Goal: Task Accomplishment & Management: Use online tool/utility

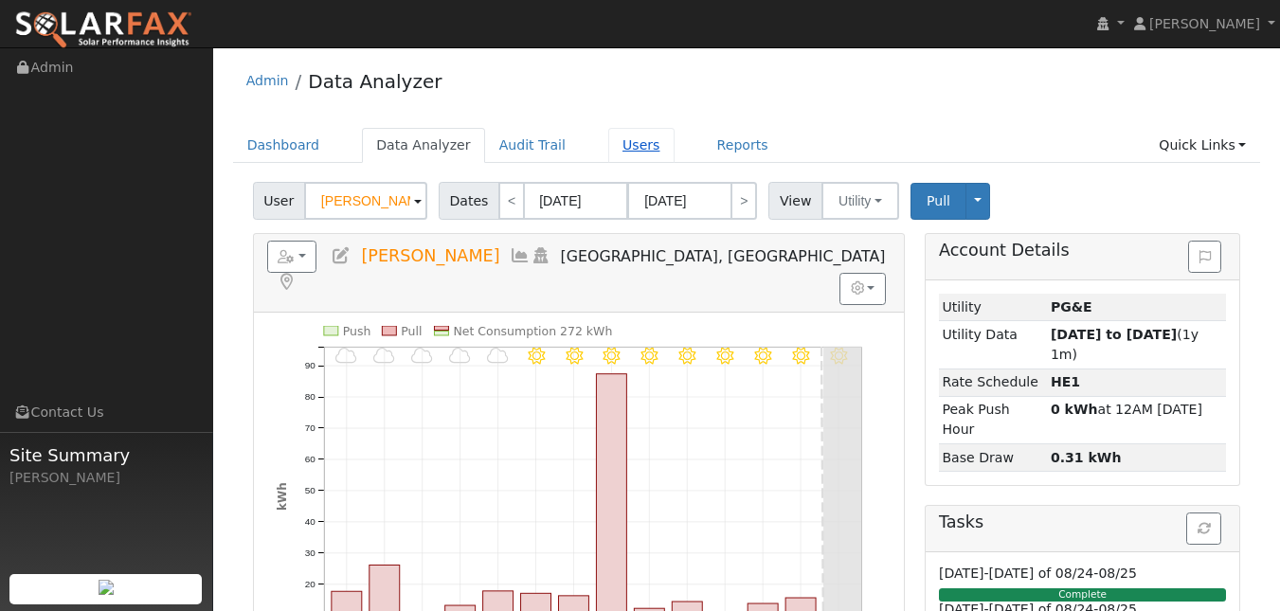
click at [675, 163] on link "Users" at bounding box center [641, 145] width 66 height 35
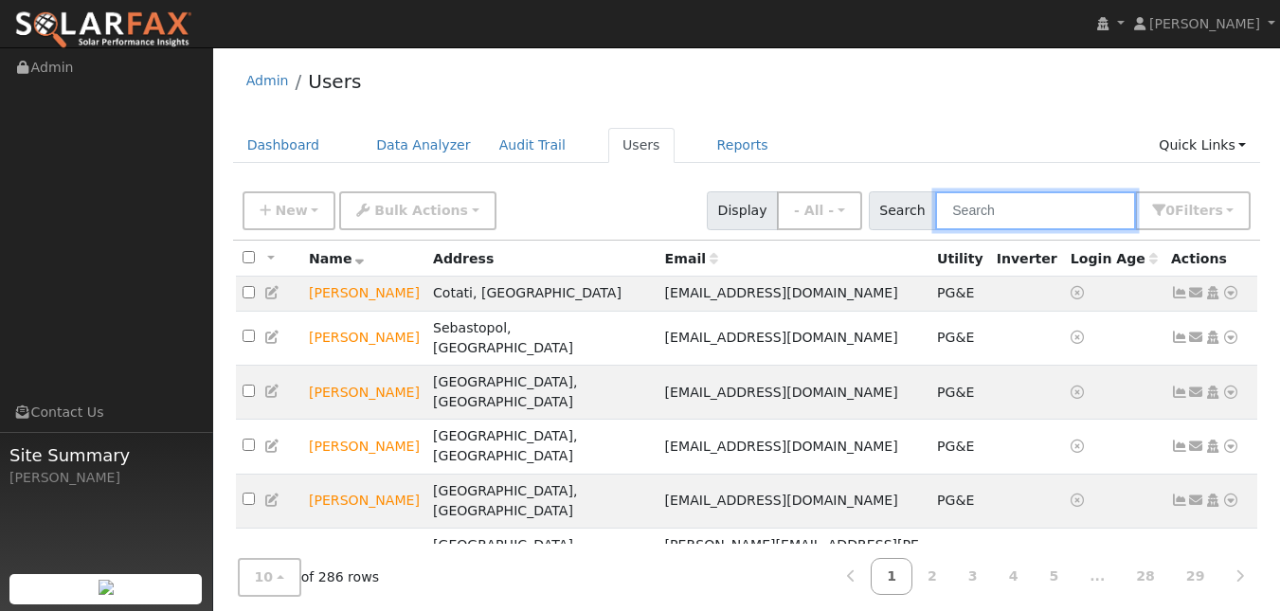
click at [1043, 228] on input "text" at bounding box center [1035, 210] width 201 height 39
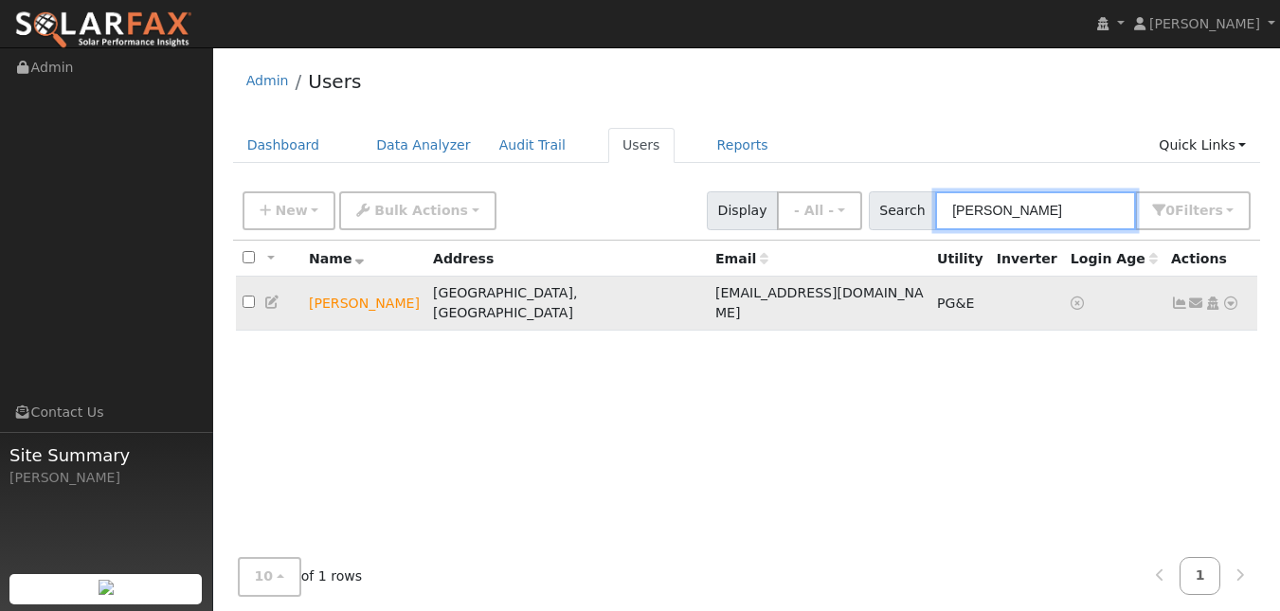
type input "[PERSON_NAME]"
click at [1222, 310] on icon at bounding box center [1230, 303] width 17 height 13
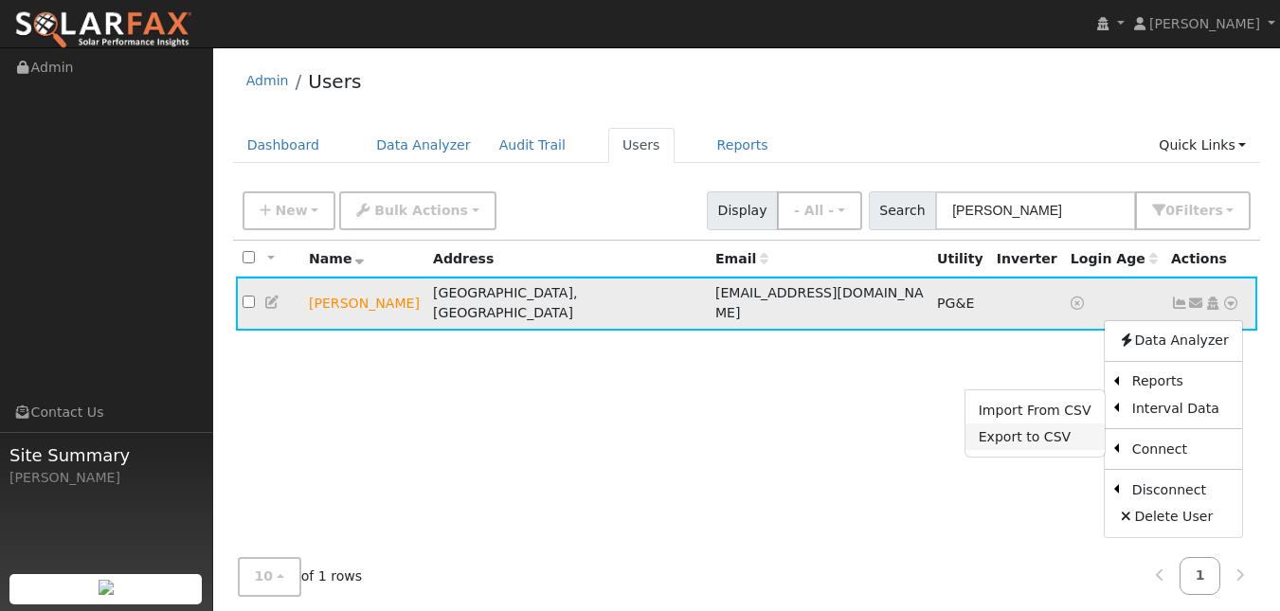
click at [1011, 450] on link "Export to CSV" at bounding box center [1035, 437] width 139 height 27
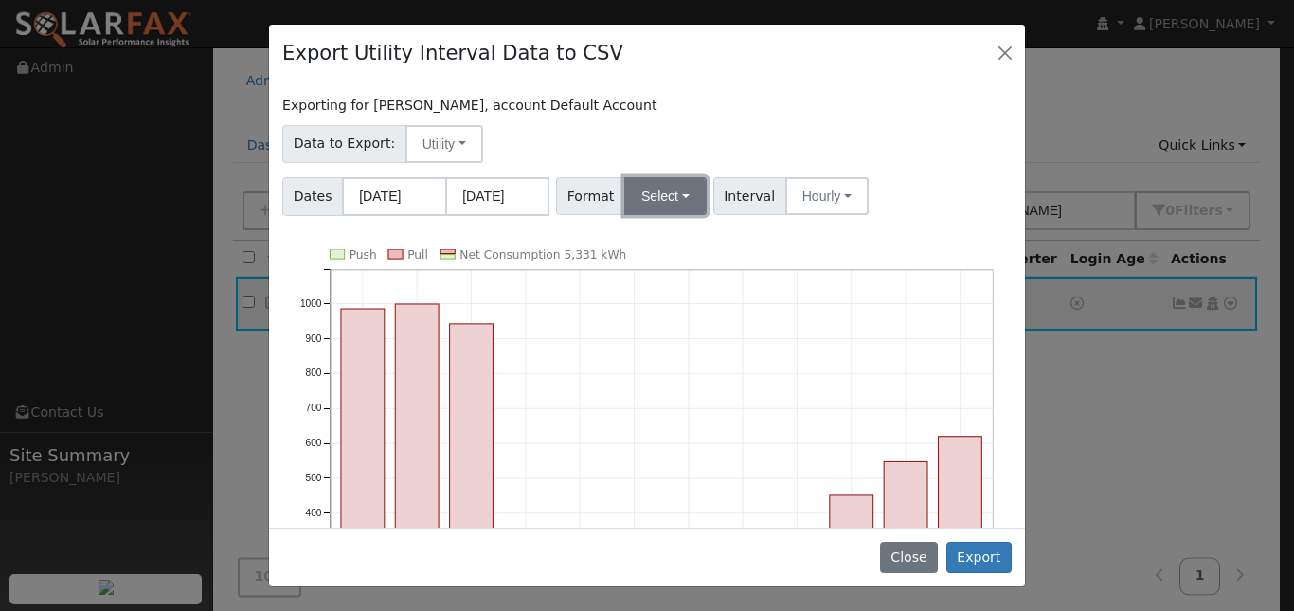
click at [663, 215] on button "Select" at bounding box center [665, 196] width 82 height 38
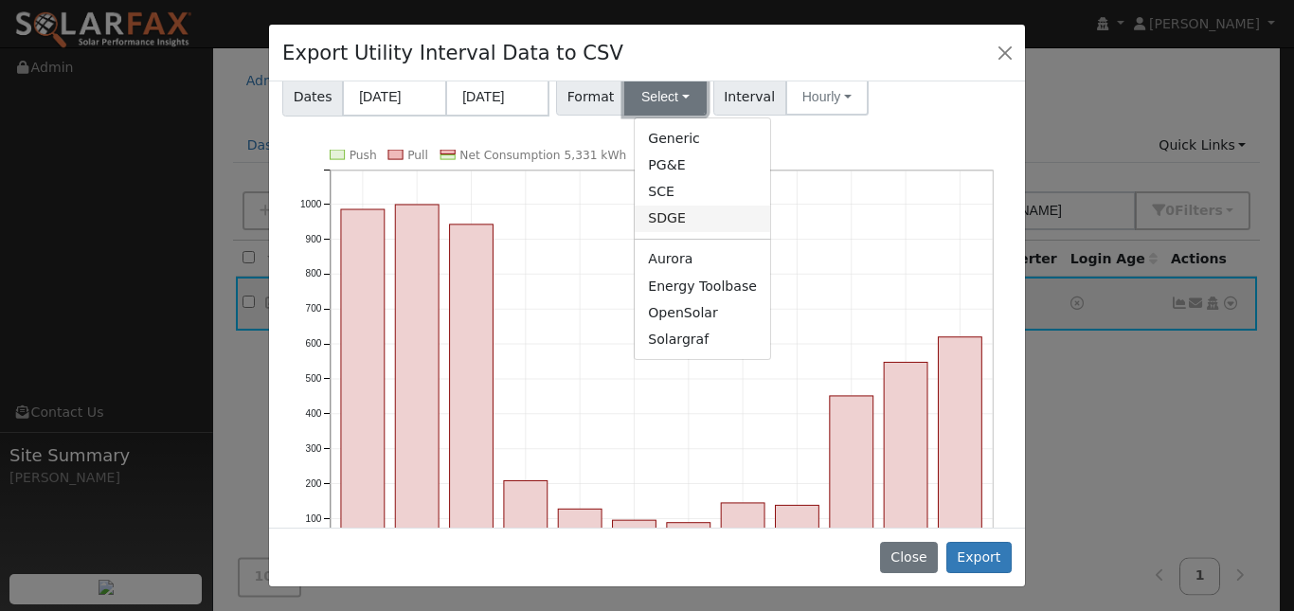
scroll to position [100, 0]
click at [701, 352] on link "Solargraf" at bounding box center [703, 338] width 136 height 27
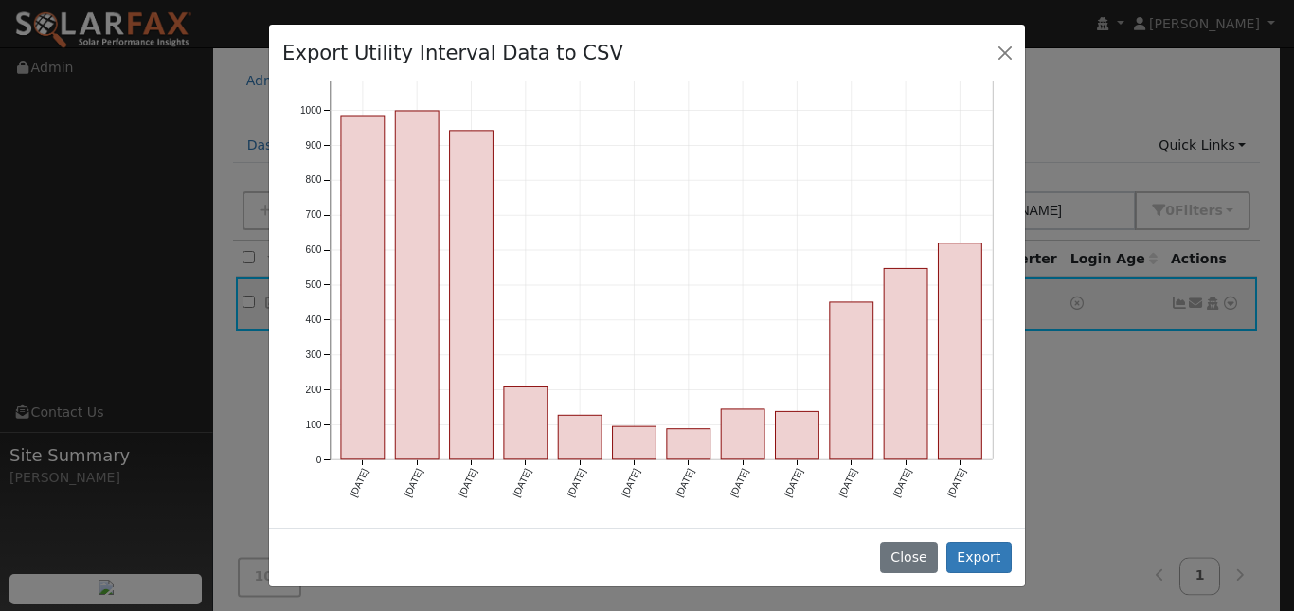
scroll to position [239, 0]
click at [974, 543] on button "Export" at bounding box center [979, 558] width 65 height 32
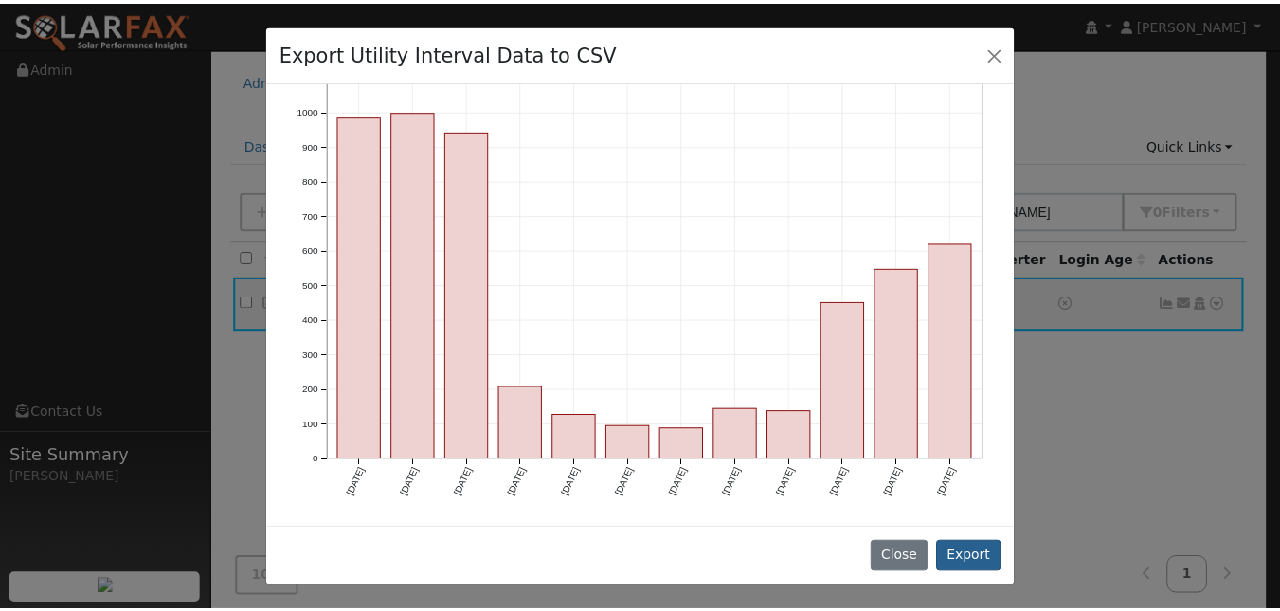
scroll to position [0, 0]
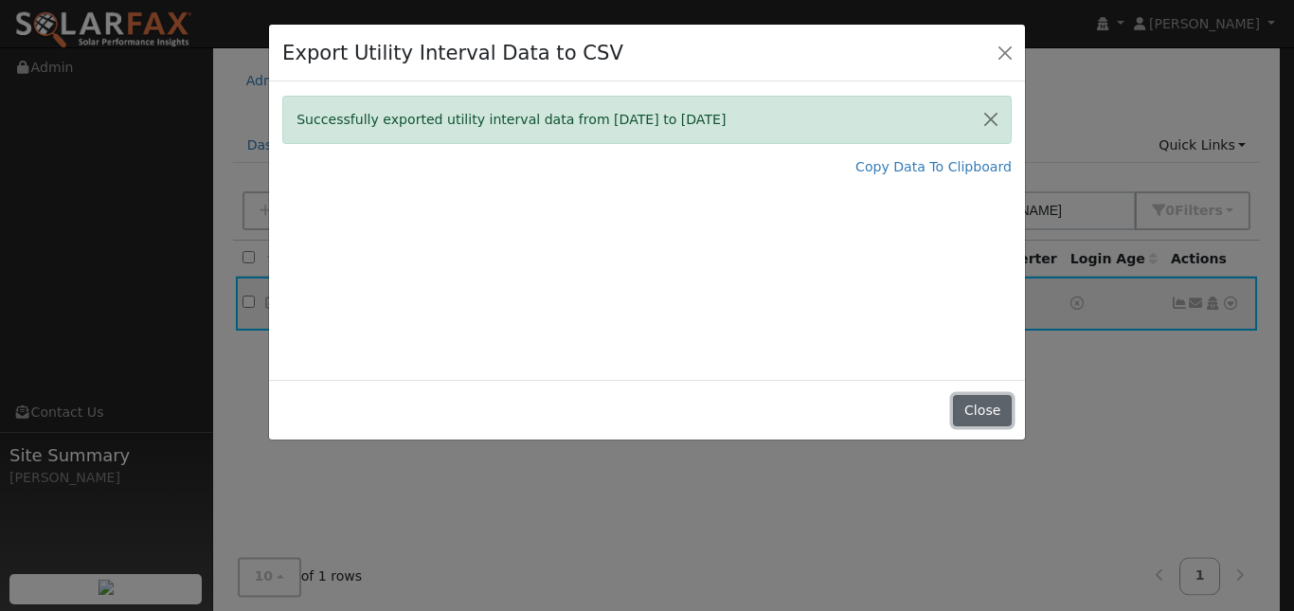
click at [980, 427] on button "Close" at bounding box center [982, 411] width 58 height 32
